Goal: Find specific page/section: Find specific page/section

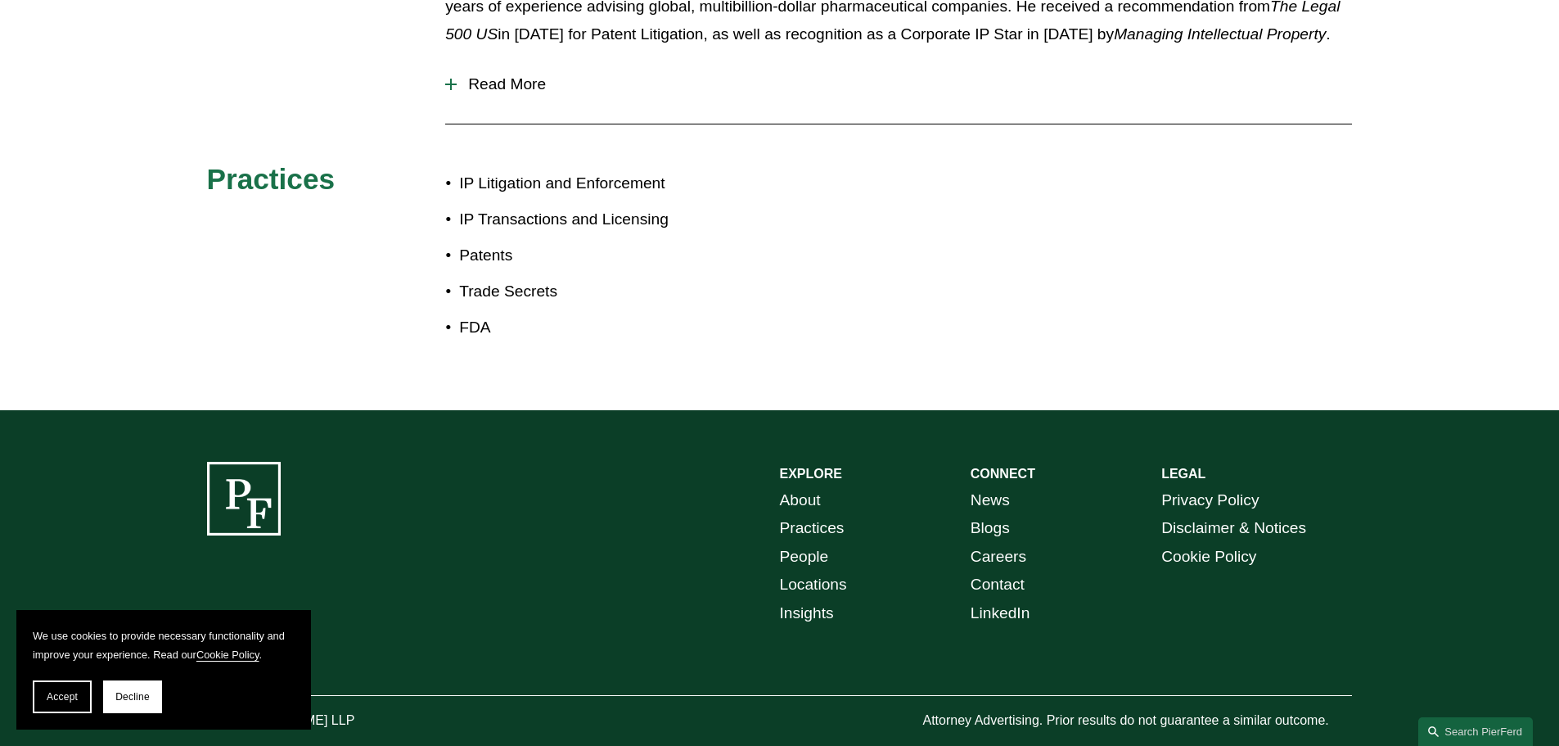
scroll to position [907, 0]
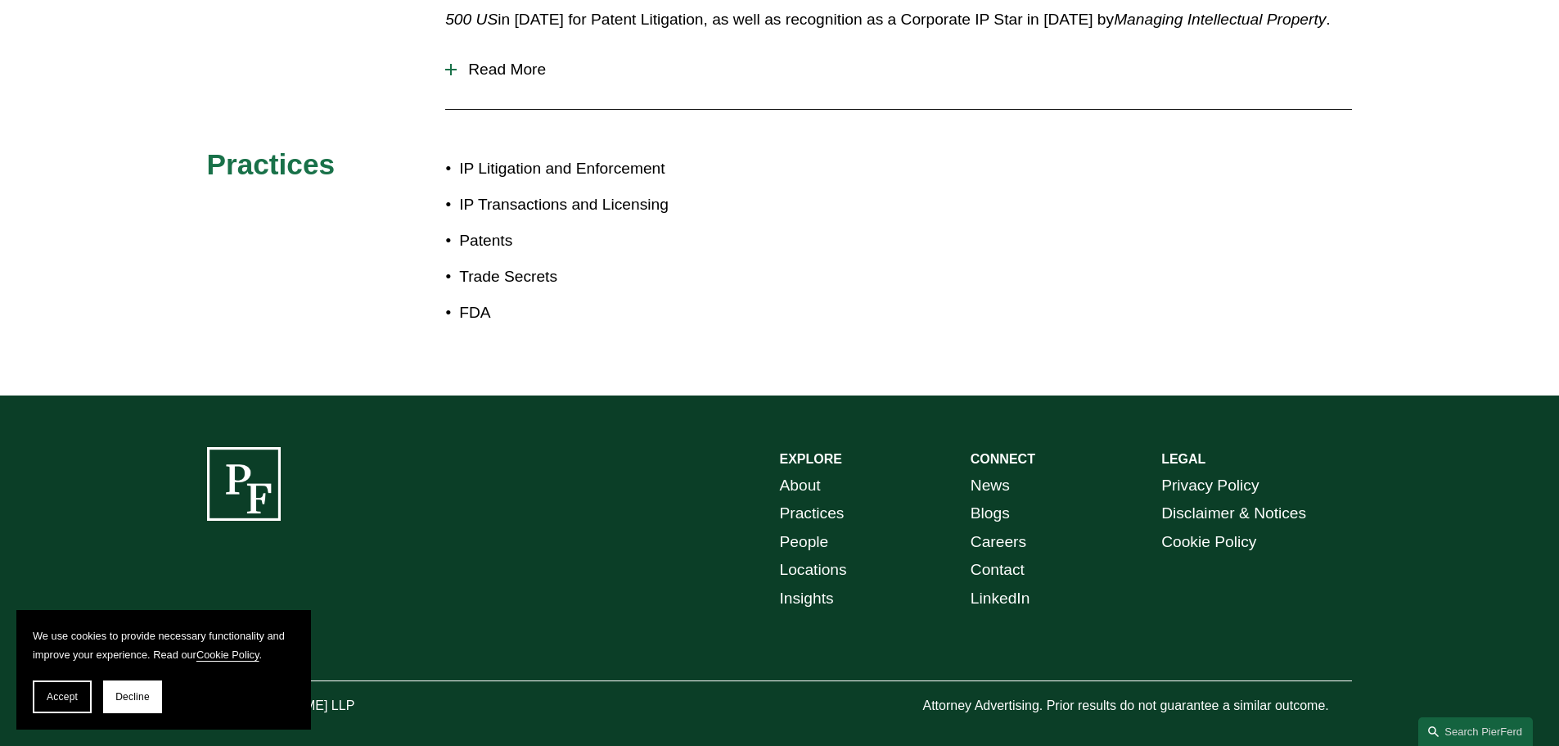
click at [806, 471] on link "About" at bounding box center [800, 485] width 41 height 29
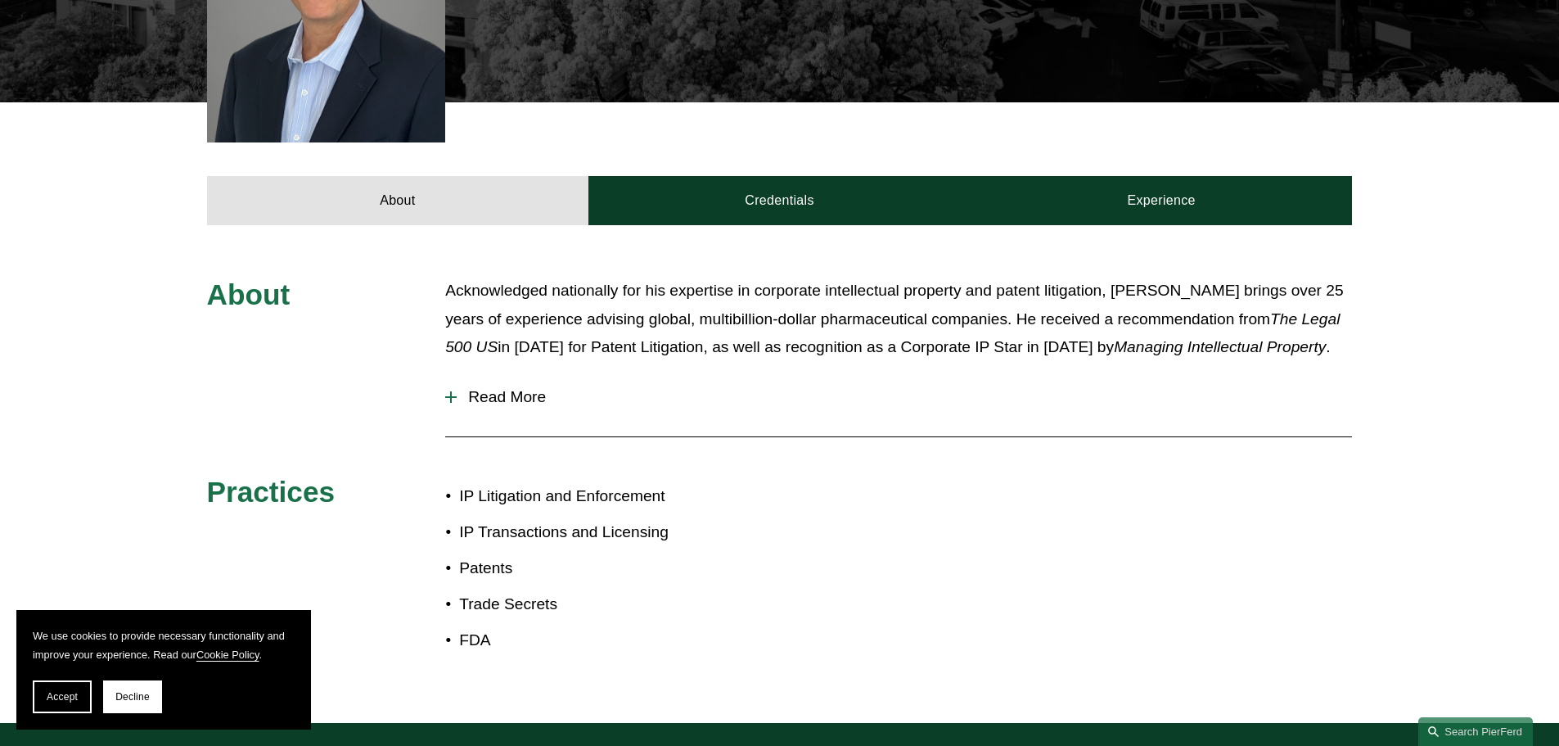
scroll to position [252, 0]
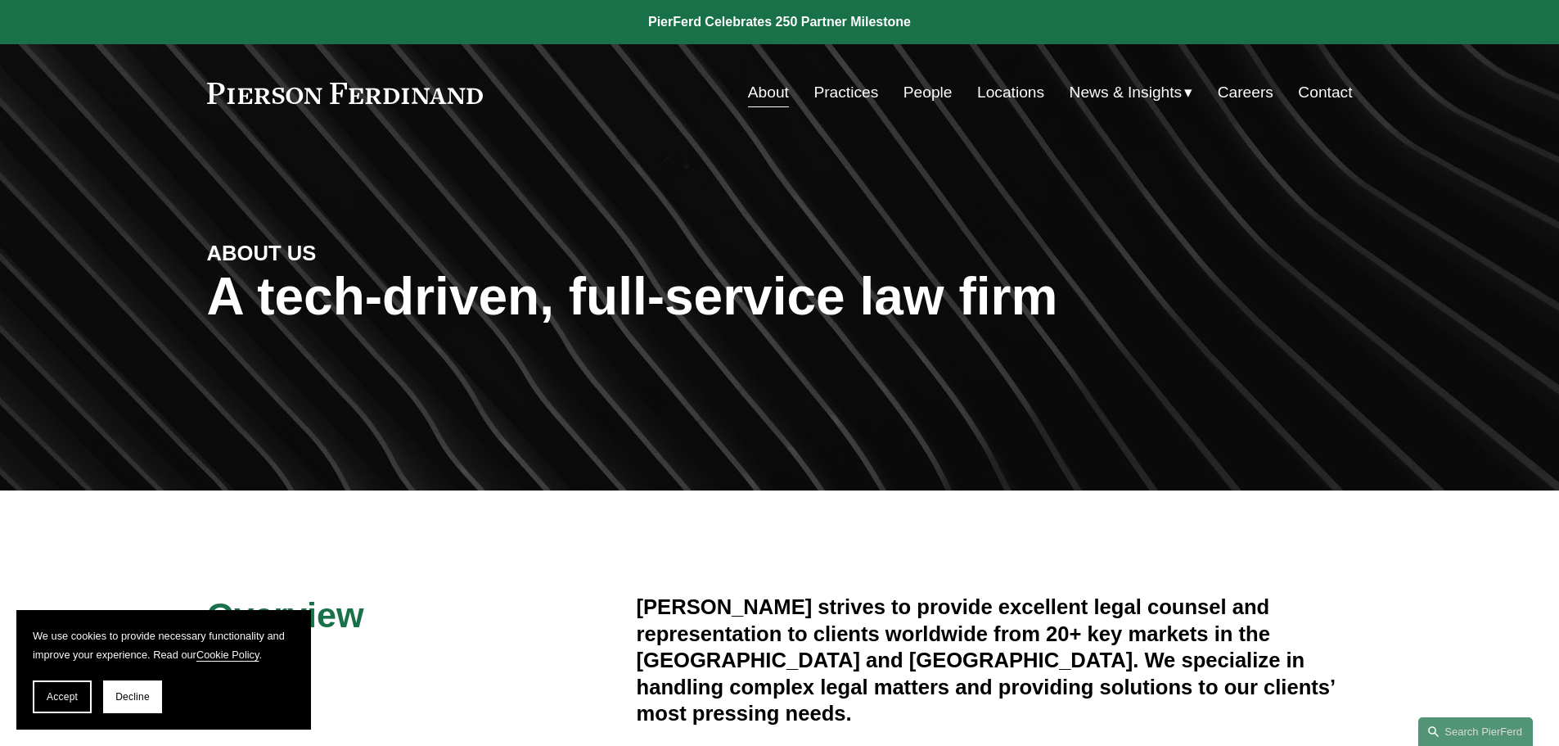
click at [1002, 85] on link "Locations" at bounding box center [1010, 92] width 67 height 31
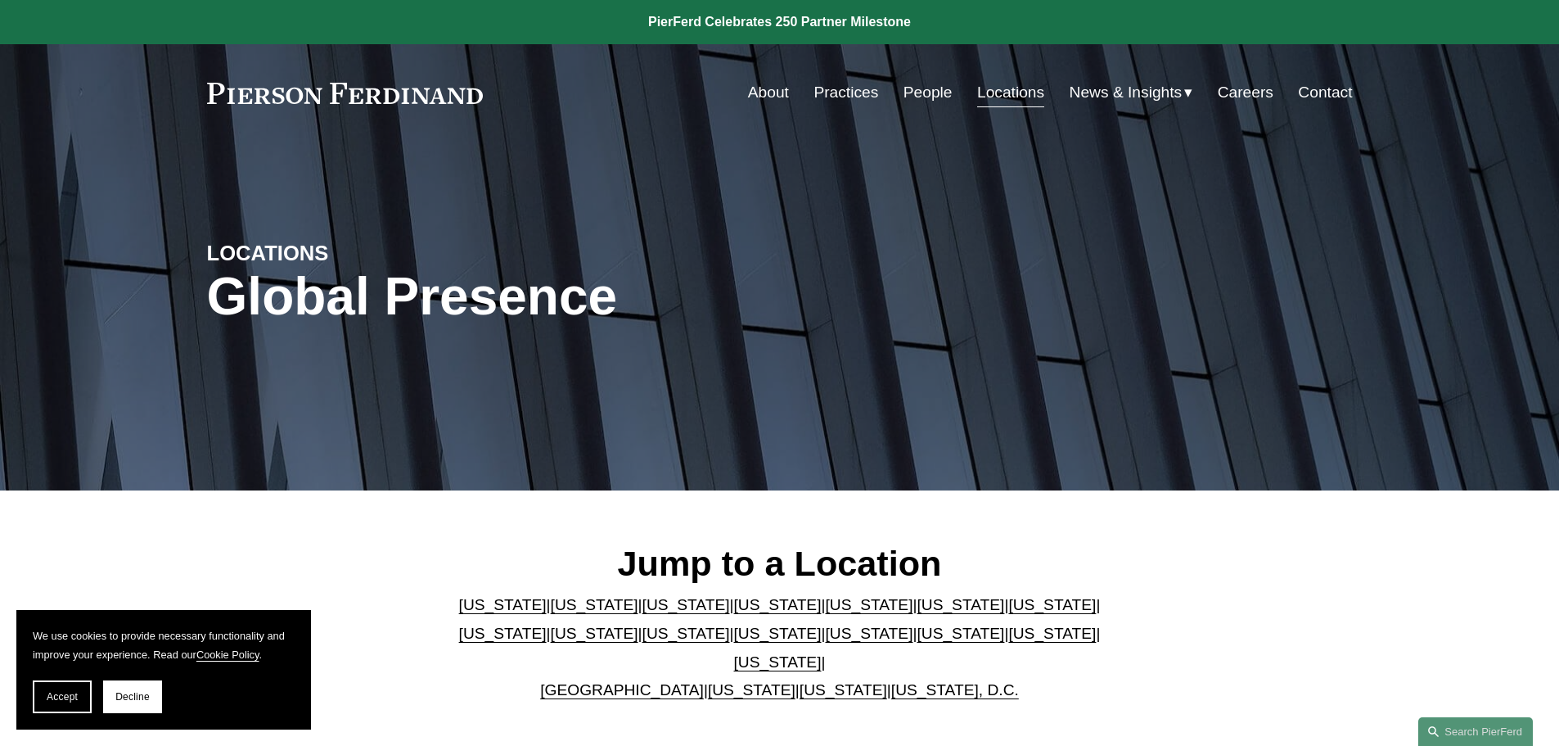
click at [569, 613] on link "[US_STATE]" at bounding box center [595, 604] width 88 height 17
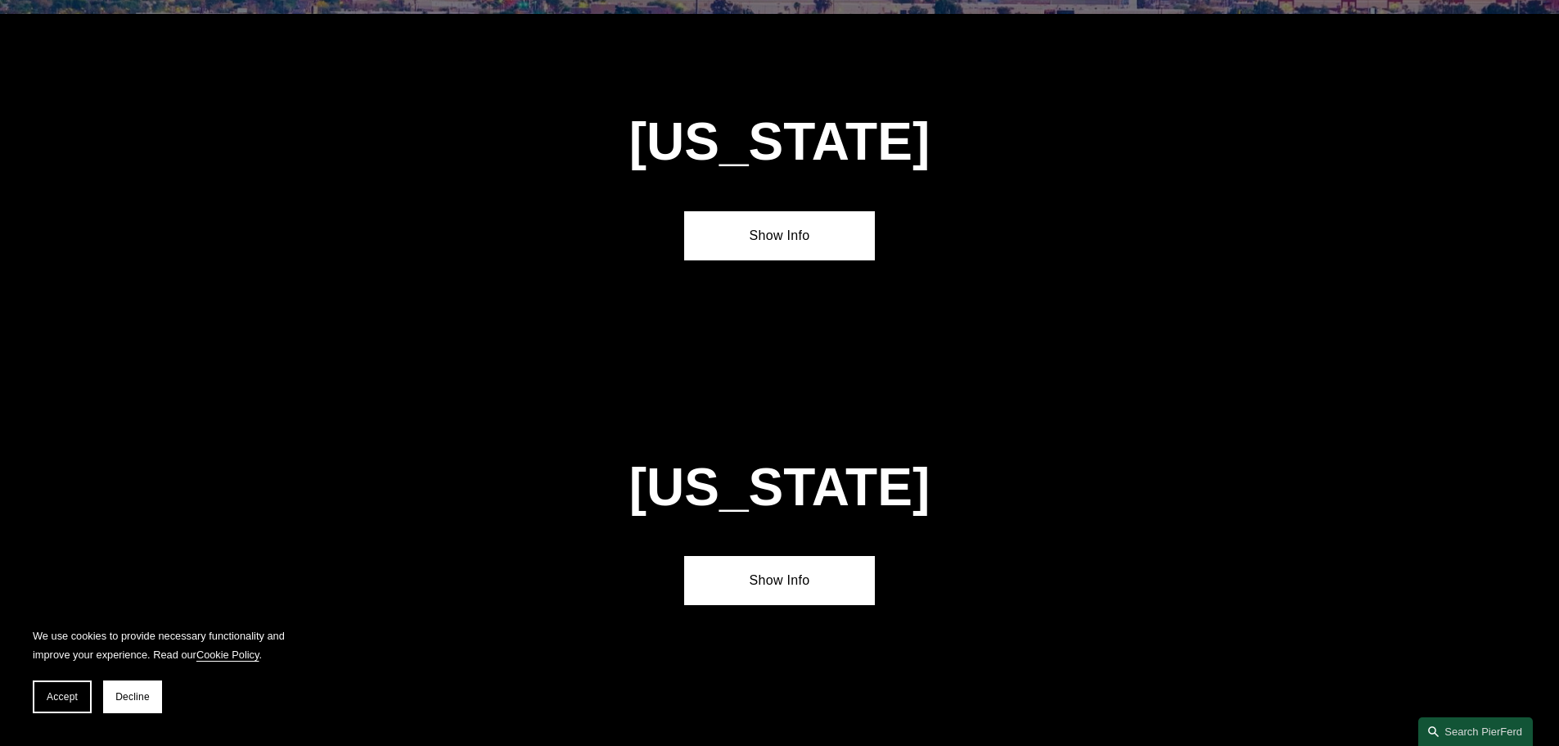
scroll to position [1088, 0]
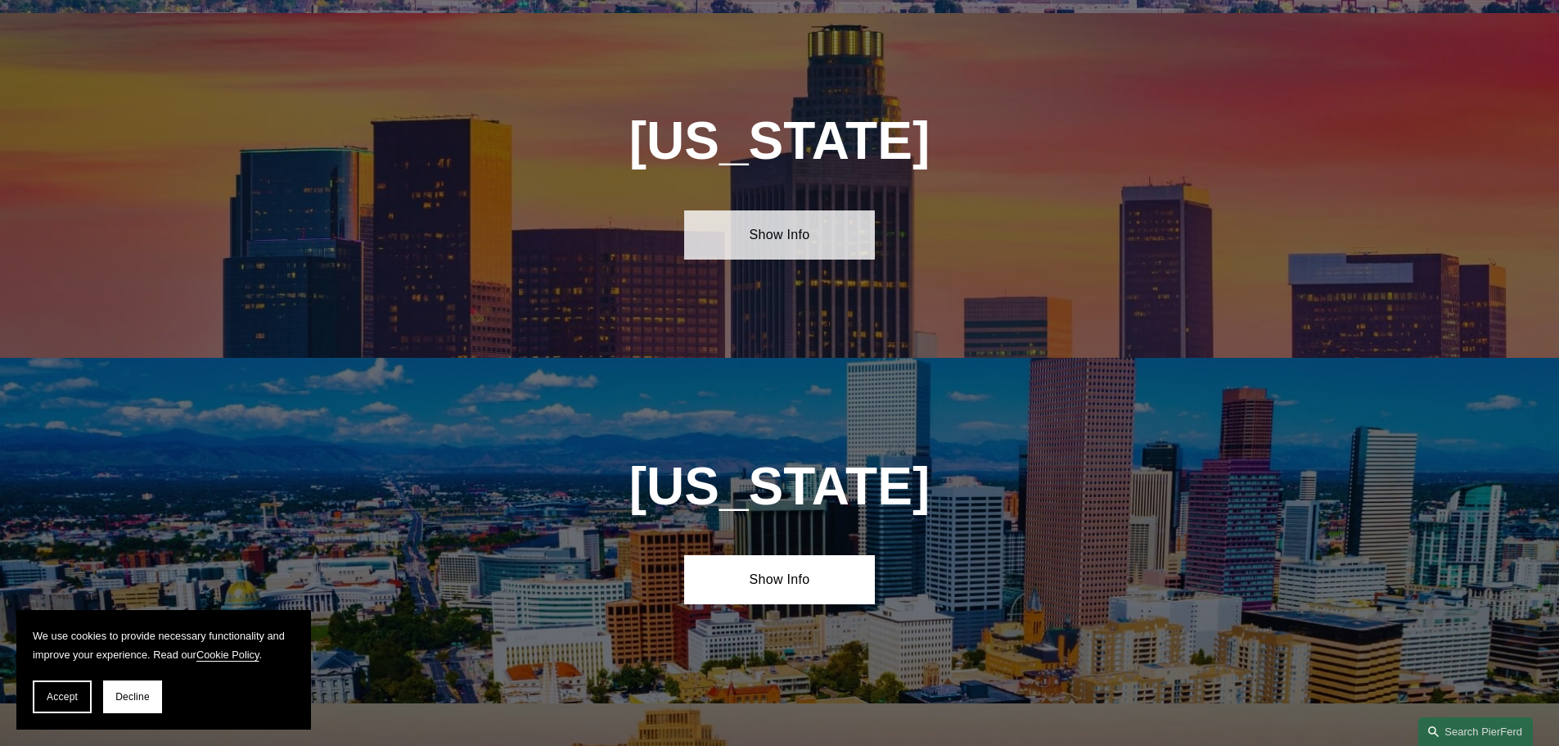
click at [824, 210] on link "Show Info" at bounding box center [779, 234] width 191 height 49
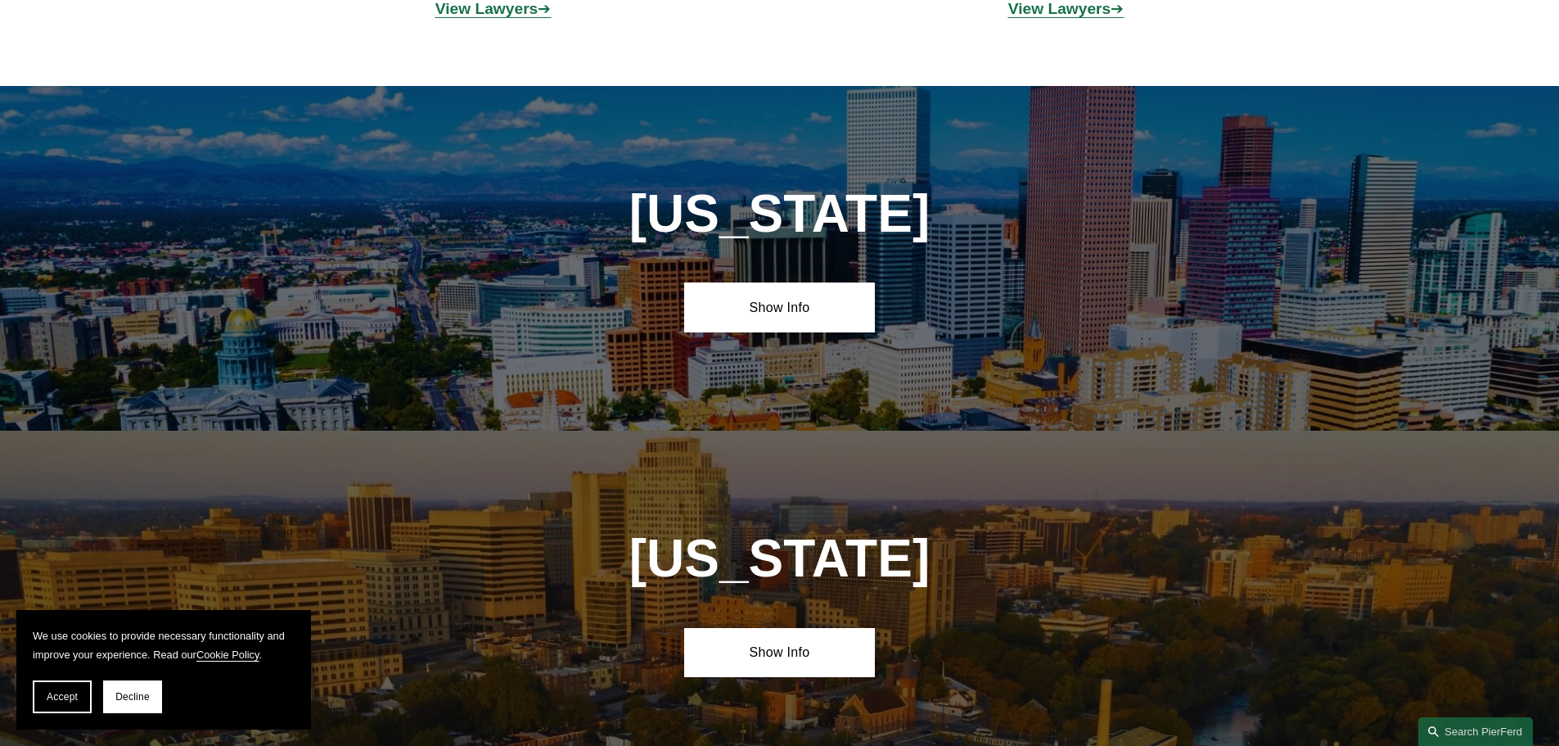
scroll to position [1661, 0]
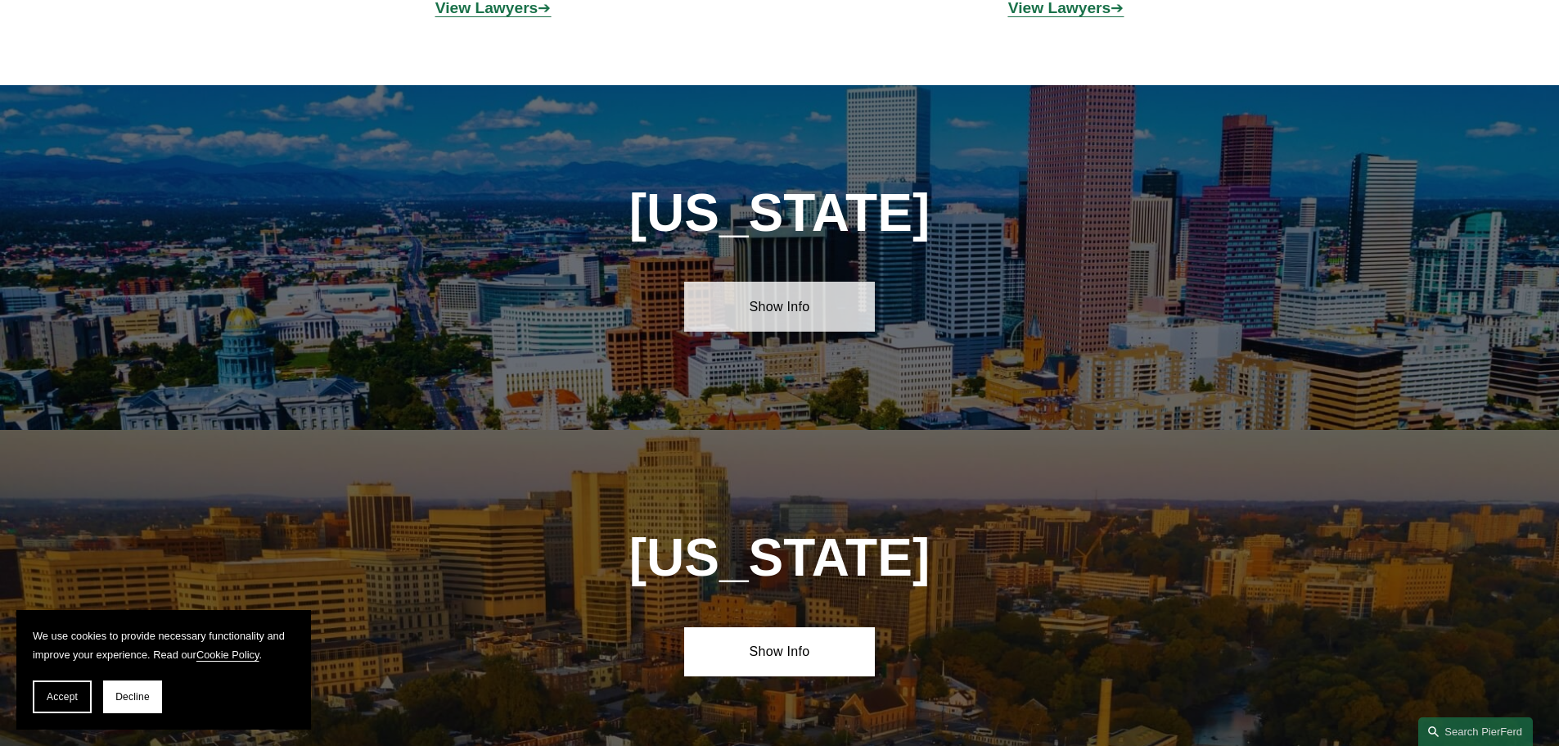
click at [753, 300] on link "Show Info" at bounding box center [779, 306] width 191 height 49
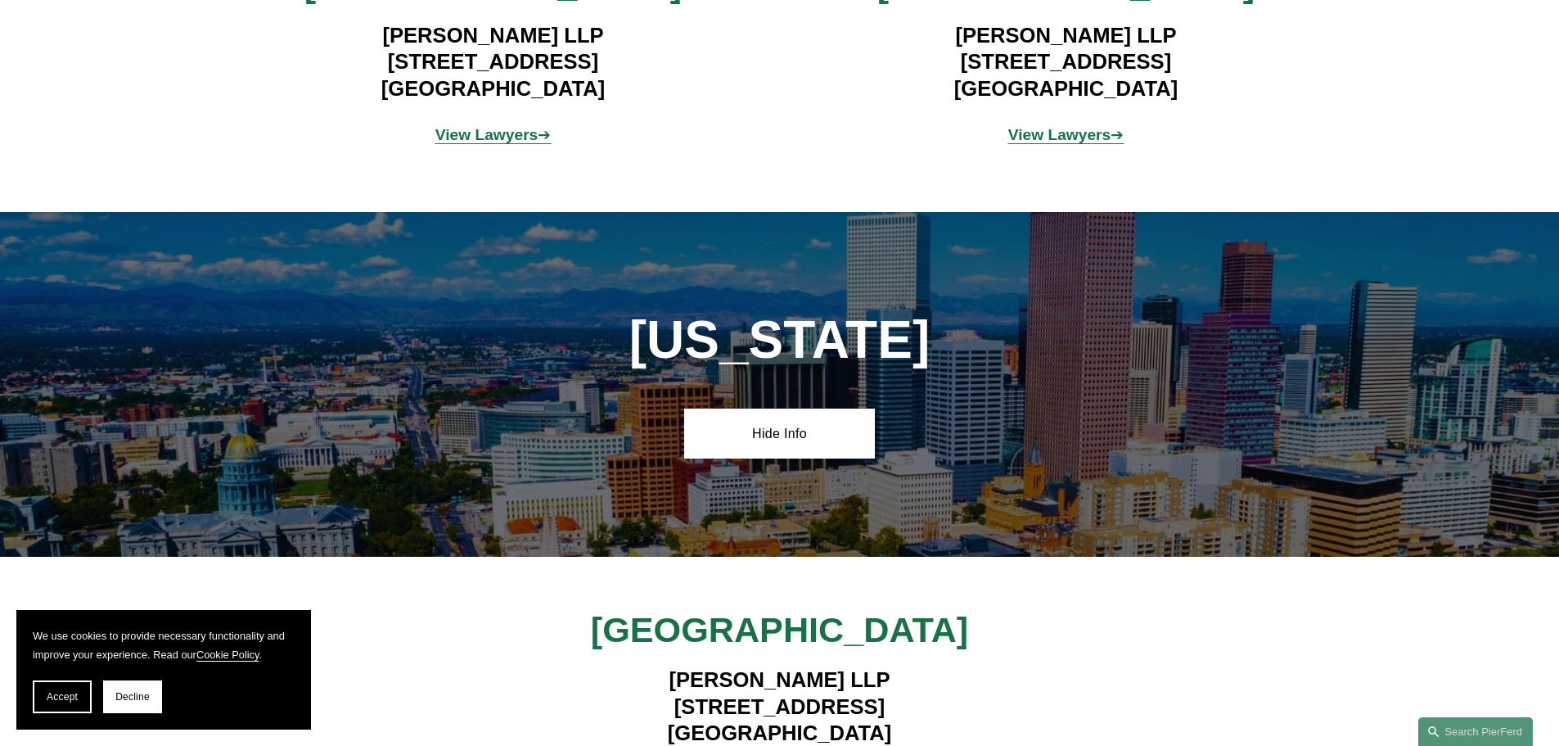
scroll to position [1333, 0]
